Goal: Task Accomplishment & Management: Use online tool/utility

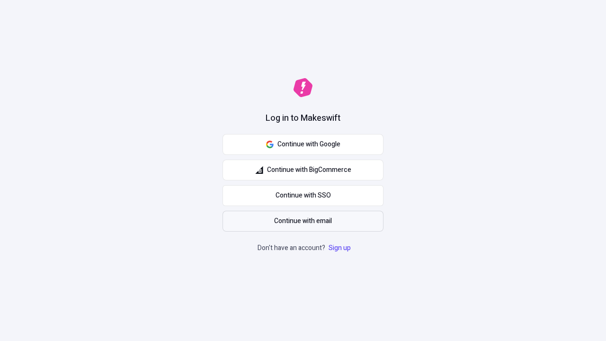
click at [303, 221] on span "Continue with email" at bounding box center [303, 221] width 58 height 10
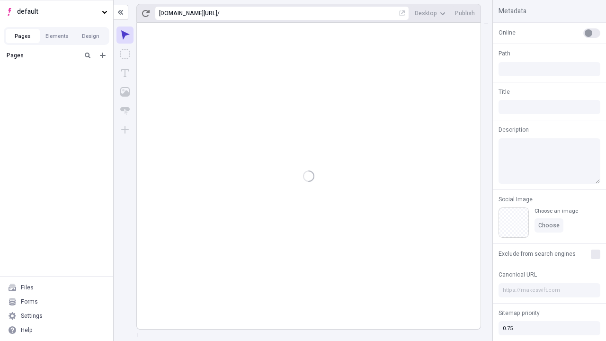
type input "/deep-link-acidus"
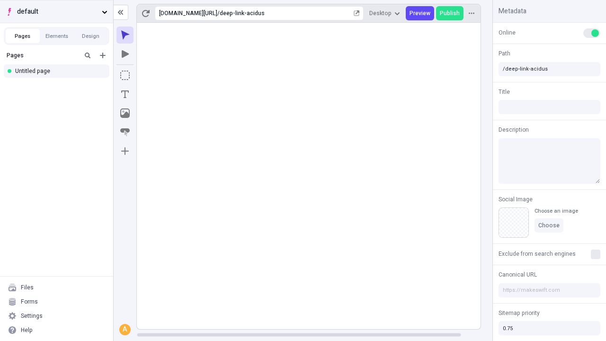
click at [56, 11] on span "default" at bounding box center [57, 12] width 81 height 10
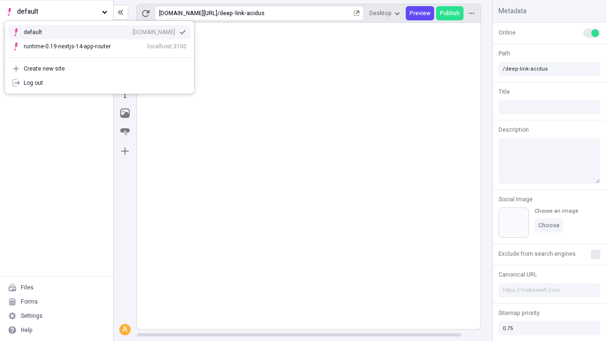
click at [99, 69] on div "Create new site" at bounding box center [105, 69] width 163 height 8
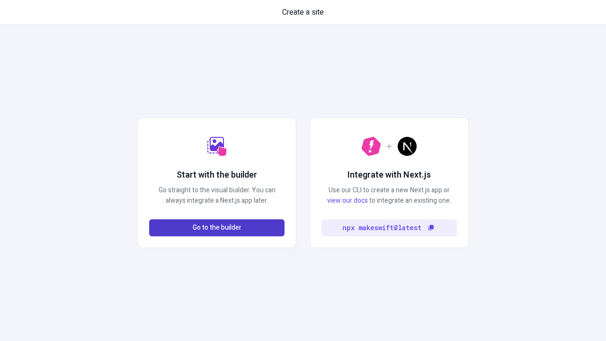
click at [217, 228] on span "Go to the builder" at bounding box center [217, 228] width 49 height 10
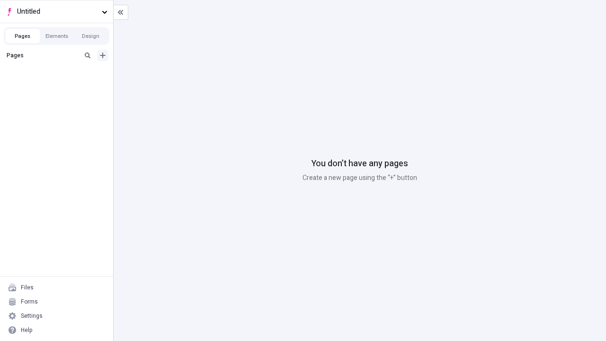
click at [103, 55] on icon "Add new" at bounding box center [103, 56] width 6 height 6
click at [59, 86] on div "Blank page" at bounding box center [59, 86] width 91 height 14
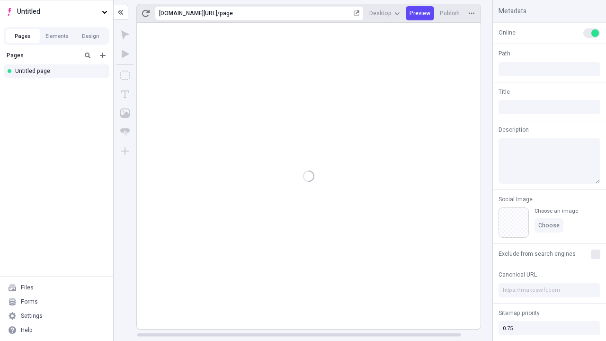
type input "/page"
click at [125, 75] on icon "Box" at bounding box center [124, 75] width 9 height 9
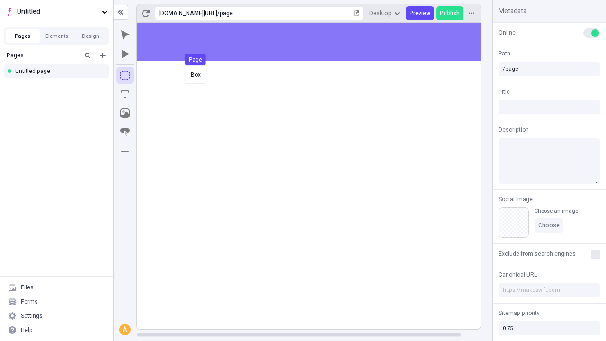
click at [318, 42] on div "Box Page" at bounding box center [303, 170] width 606 height 341
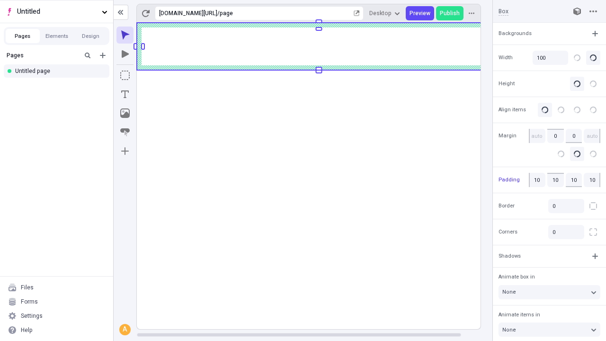
click at [125, 113] on icon "Image" at bounding box center [124, 112] width 9 height 9
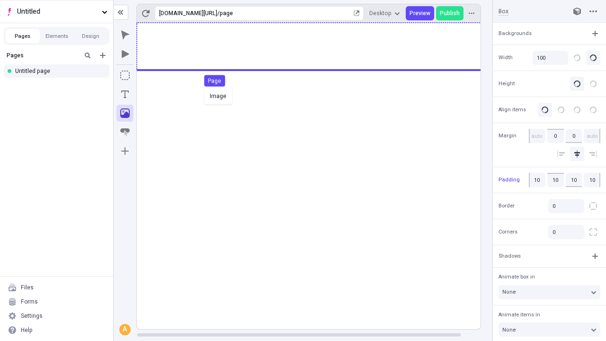
click at [318, 46] on div "Image Page" at bounding box center [303, 170] width 606 height 341
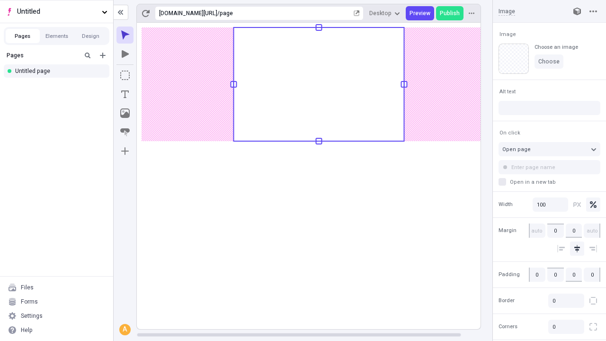
click at [125, 94] on icon "Text" at bounding box center [125, 94] width 8 height 8
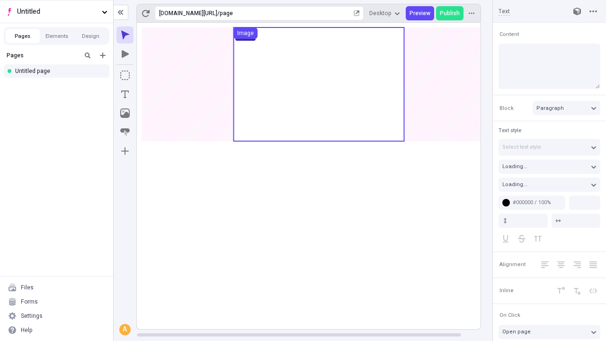
type input "18"
type input "1.5"
type textarea "Interactively right-shore diverse e-markets, and professionally reinvent high-q…"
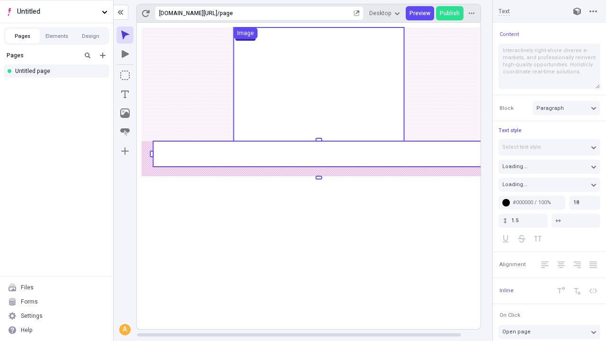
click at [318, 154] on rect at bounding box center [319, 154] width 332 height 26
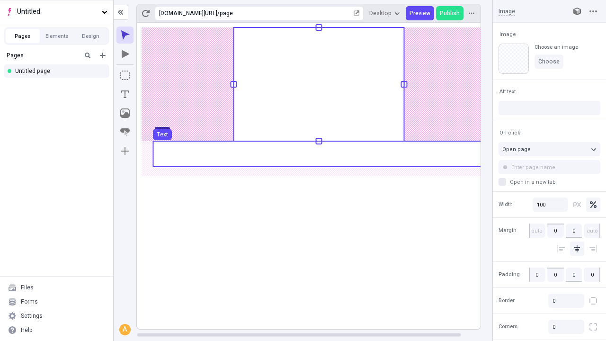
click at [318, 154] on use at bounding box center [319, 154] width 332 height 26
click at [318, 154] on rect at bounding box center [319, 176] width 364 height 306
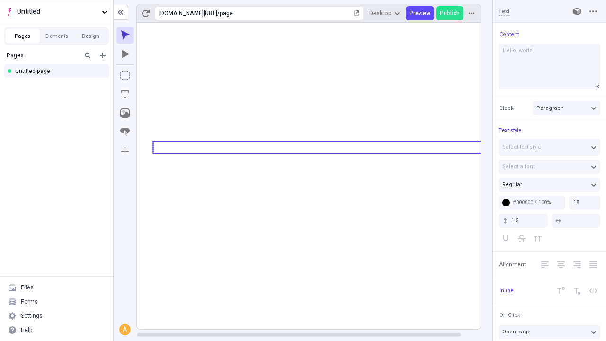
type textarea "Hello, world!"
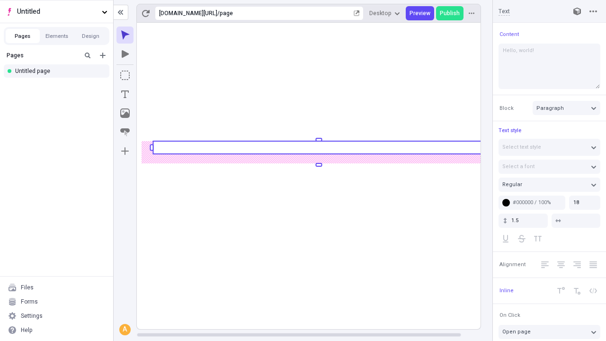
click at [125, 113] on icon "Image" at bounding box center [124, 112] width 9 height 9
